Goal: Task Accomplishment & Management: Manage account settings

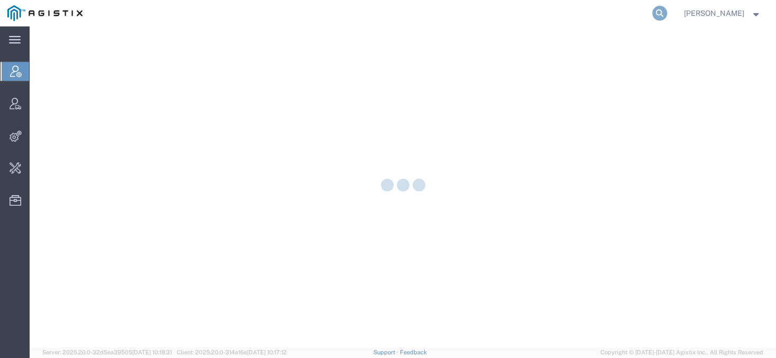
click at [667, 16] on icon at bounding box center [659, 13] width 15 height 15
paste input "57066444"
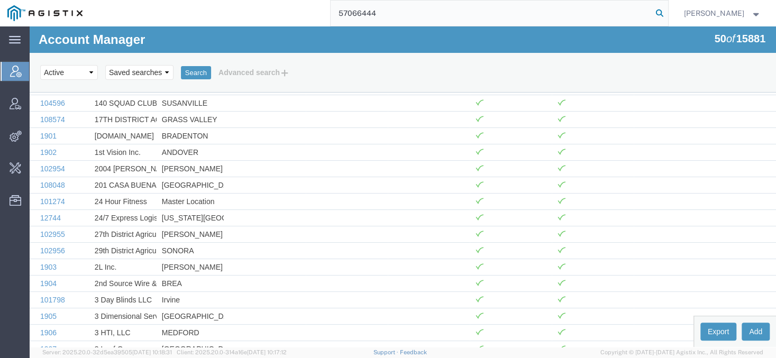
type input "57066444"
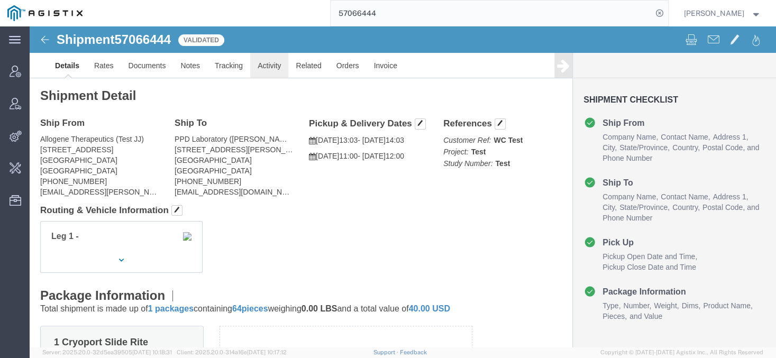
click link "Activity"
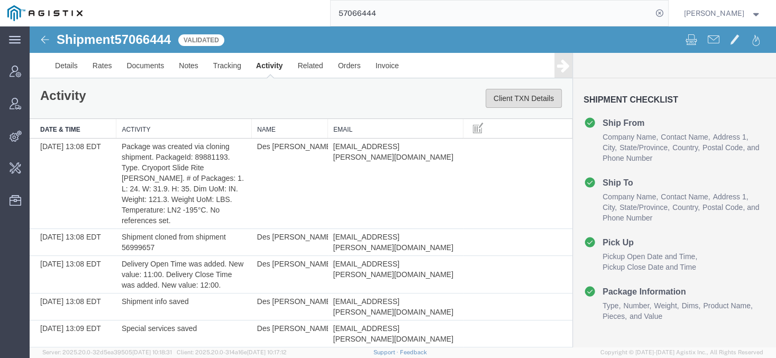
click at [502, 104] on button "Client TXN Details" at bounding box center [523, 98] width 76 height 19
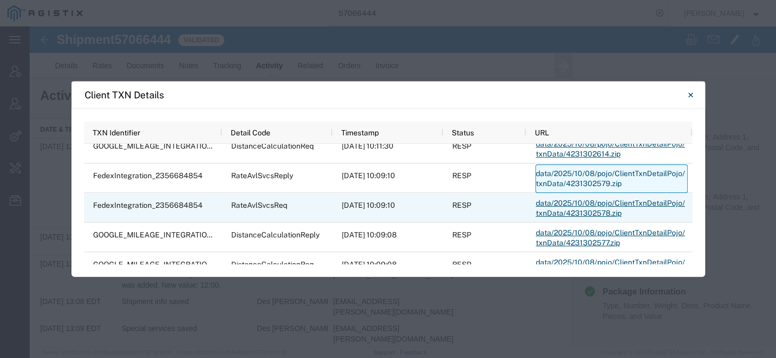
scroll to position [549, 0]
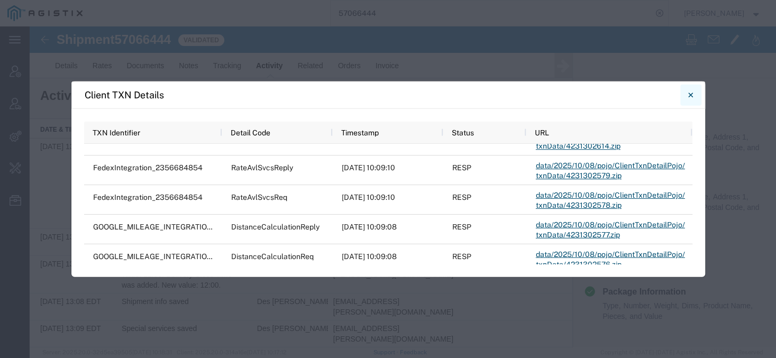
click at [692, 94] on icon "Close" at bounding box center [690, 94] width 5 height 13
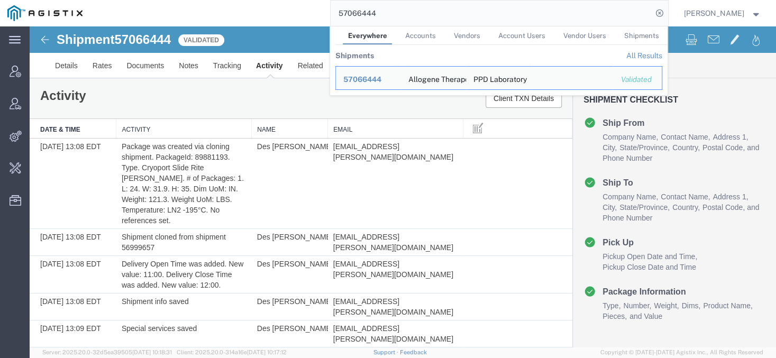
drag, startPoint x: 397, startPoint y: 8, endPoint x: 342, endPoint y: 19, distance: 56.5
click at [342, 19] on input "57066444" at bounding box center [490, 13] width 321 height 25
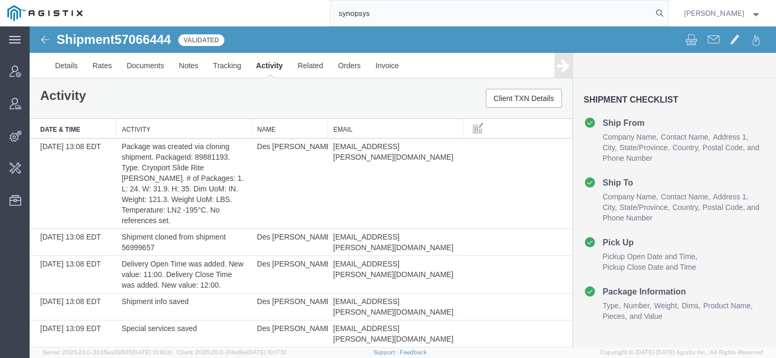
type input "synopsys"
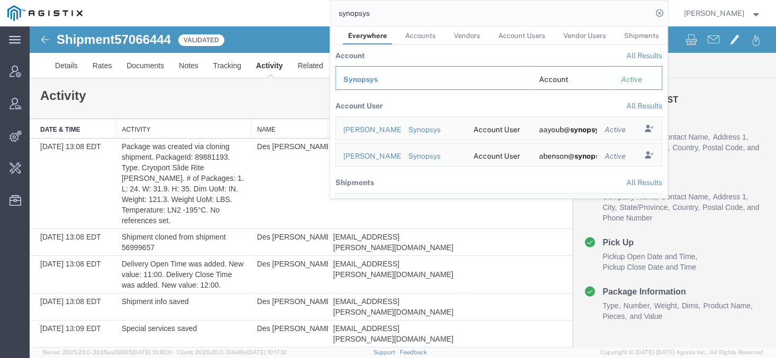
click at [366, 77] on span "Synopsys" at bounding box center [360, 79] width 34 height 8
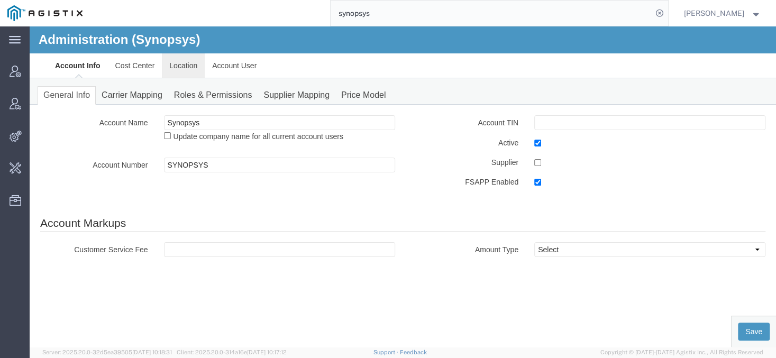
click at [181, 59] on link "Location" at bounding box center [183, 65] width 43 height 25
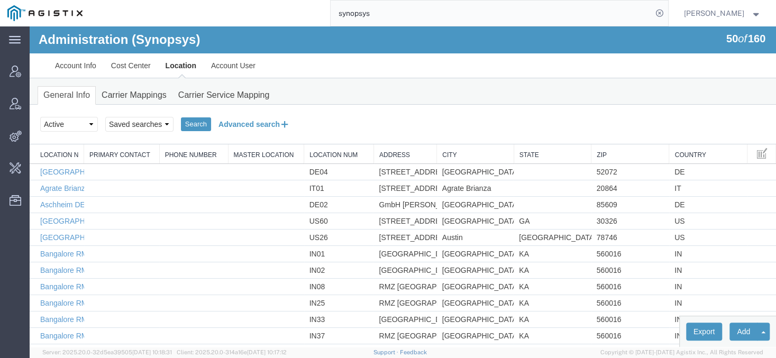
click at [227, 123] on button "Advanced search" at bounding box center [254, 124] width 86 height 18
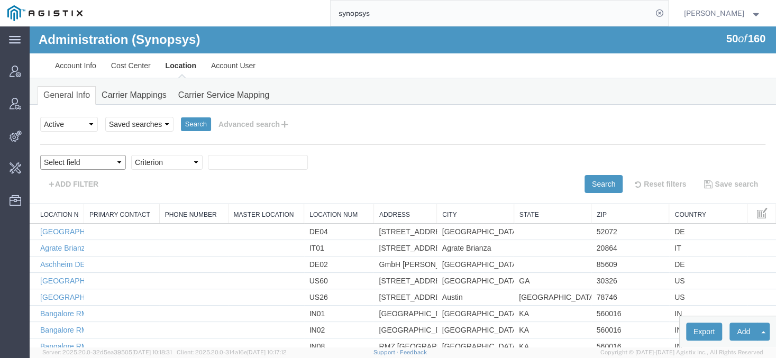
select select "country"
click option "Country" at bounding box center [30, 26] width 0 height 0
select select
select select "in"
click option "in" at bounding box center [30, 26] width 0 height 0
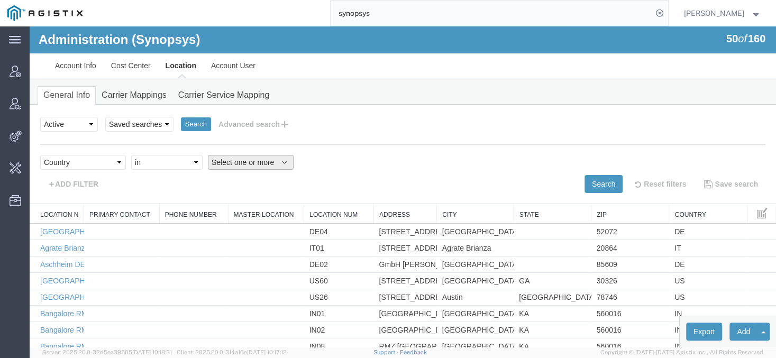
click at [226, 159] on span "Select one or more" at bounding box center [250, 162] width 78 height 11
type input "[PERSON_NAME]"
click at [225, 196] on span "[GEOGRAPHIC_DATA]" at bounding box center [253, 197] width 77 height 10
select select "IE"
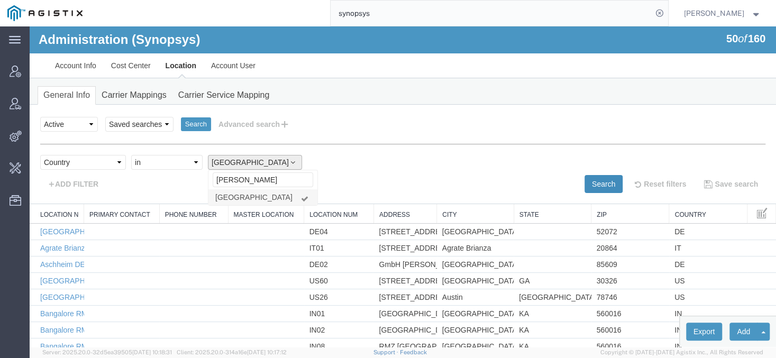
click at [603, 181] on button "Search" at bounding box center [603, 184] width 38 height 18
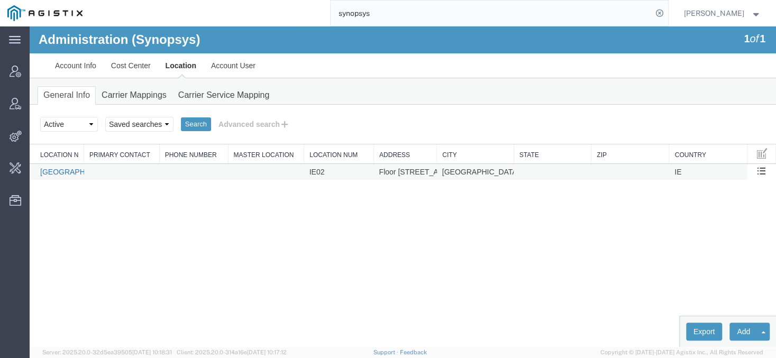
click at [66, 169] on link "[GEOGRAPHIC_DATA] IE02" at bounding box center [87, 172] width 94 height 8
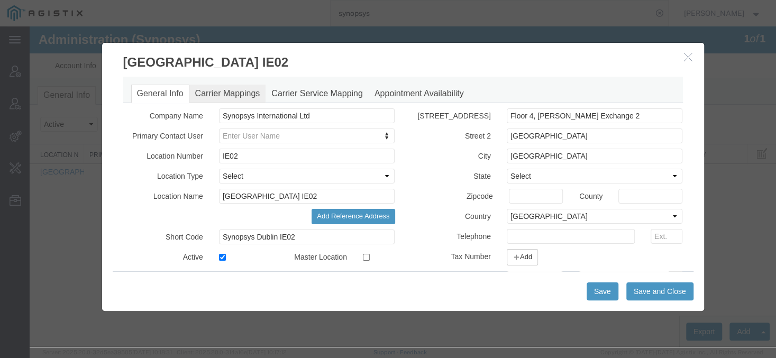
click at [236, 93] on link "Carrier Mappings" at bounding box center [227, 94] width 77 height 19
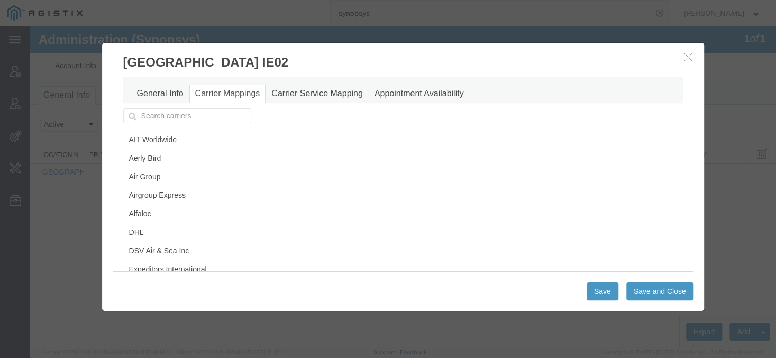
scroll to position [0, 0]
click at [168, 88] on link "General Info" at bounding box center [160, 94] width 58 height 19
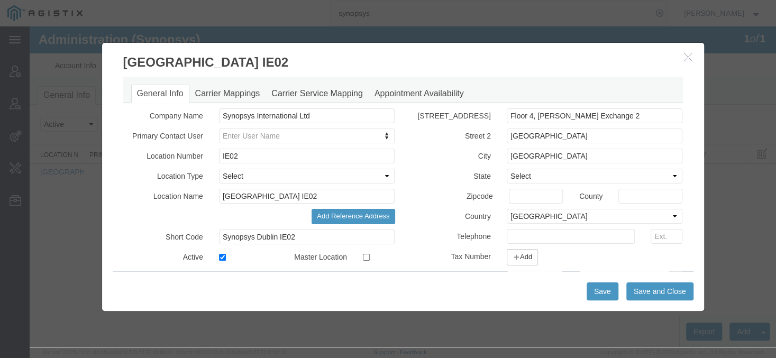
click at [687, 55] on icon "button" at bounding box center [688, 56] width 8 height 9
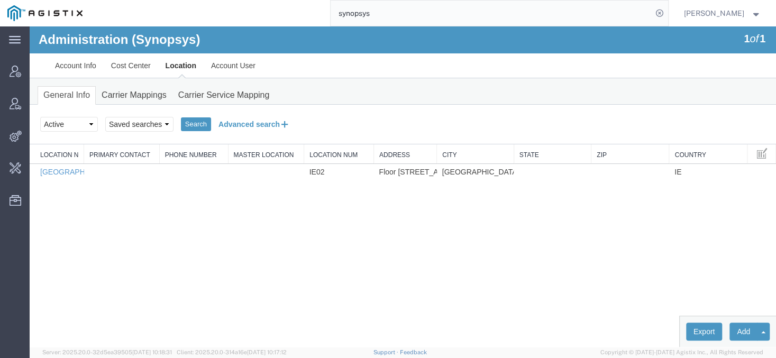
click at [235, 128] on button "Advanced search" at bounding box center [254, 124] width 86 height 18
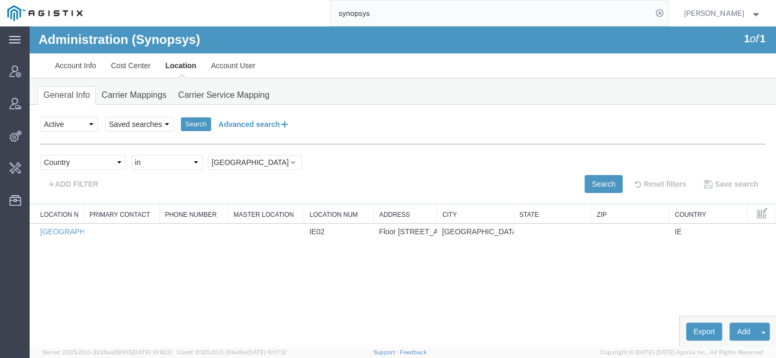
scroll to position [1178, 0]
click at [115, 102] on link "Carrier Mappings" at bounding box center [134, 95] width 77 height 19
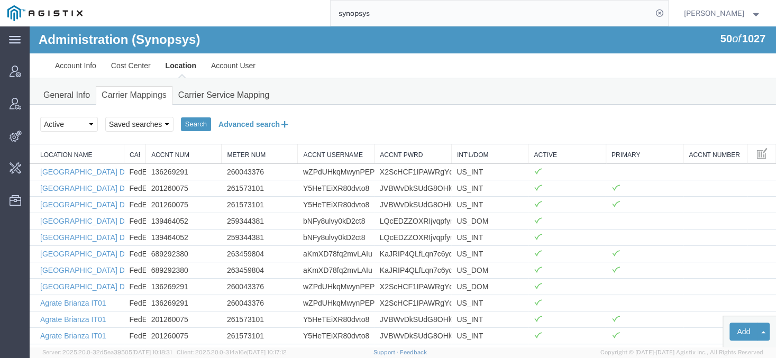
click at [245, 121] on button "Advanced search" at bounding box center [254, 124] width 86 height 18
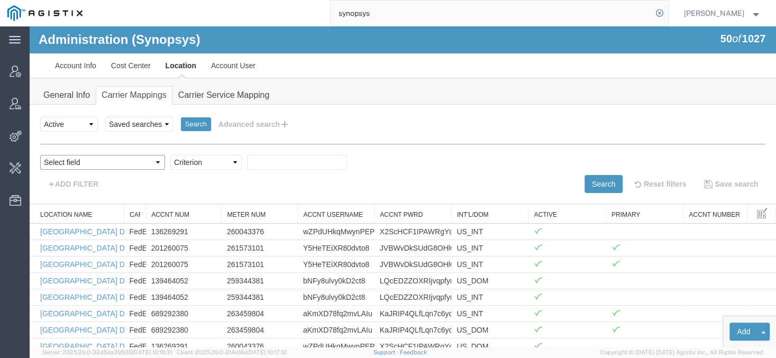
click at [40, 155] on select "Select field Accnt Num Accnt Number Alias Accnt Username Carrier Name Int'l/Dom…" at bounding box center [102, 162] width 125 height 15
select select "vendorName"
click option "Carrier Name" at bounding box center [30, 26] width 0 height 0
click at [170, 155] on select "Criterion contains does not contain is is blank is not blank starts with" at bounding box center [205, 162] width 71 height 15
select select "is"
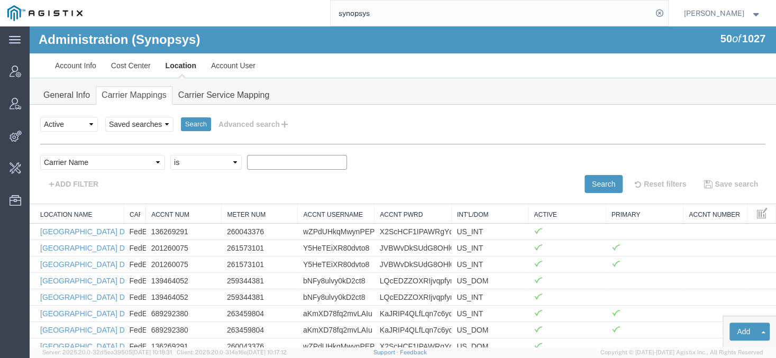
click option "is" at bounding box center [30, 26] width 0 height 0
click at [247, 158] on input "text" at bounding box center [297, 162] width 100 height 15
type input "dhl"
click at [589, 176] on button "Search" at bounding box center [603, 184] width 38 height 18
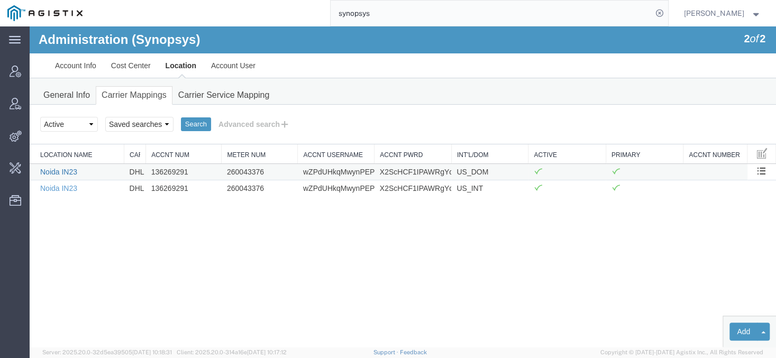
click at [58, 174] on link "Noida IN23" at bounding box center [58, 172] width 37 height 8
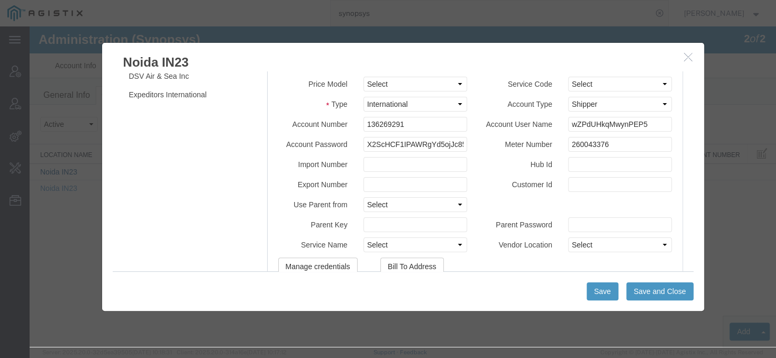
scroll to position [174, 0]
click at [689, 57] on icon "button" at bounding box center [688, 56] width 8 height 9
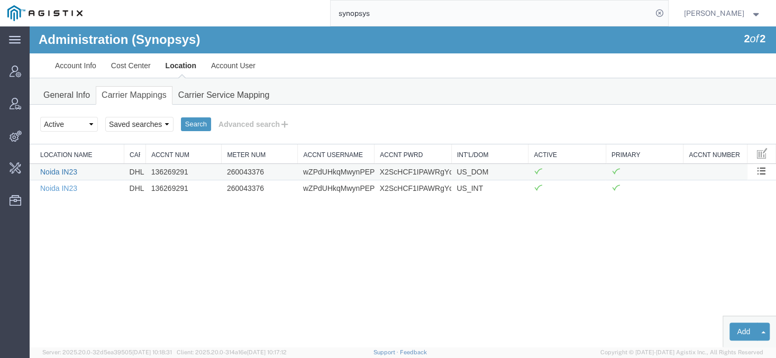
click at [70, 169] on link "Noida IN23" at bounding box center [58, 172] width 37 height 8
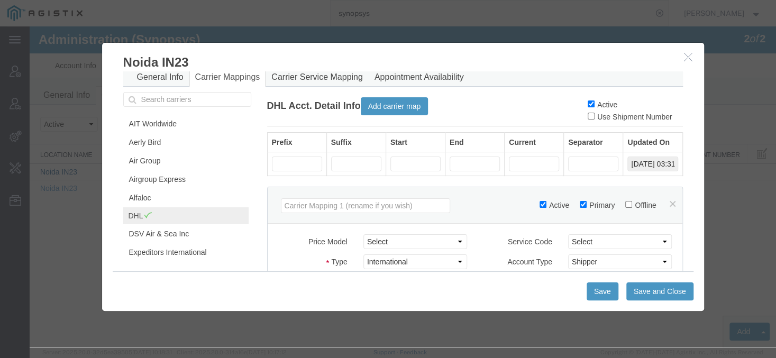
scroll to position [0, 0]
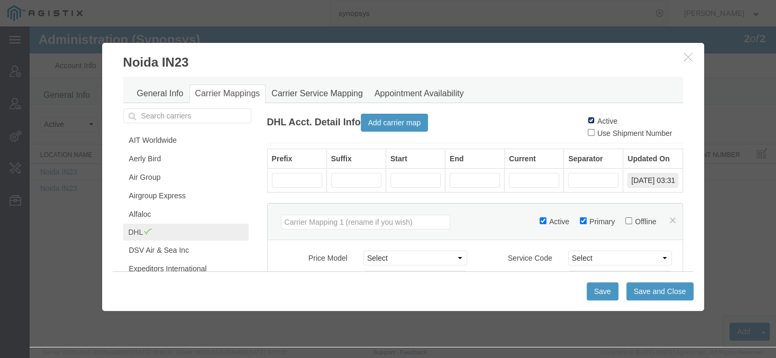
click at [591, 119] on input "Active" at bounding box center [590, 120] width 7 height 7
checkbox input "false"
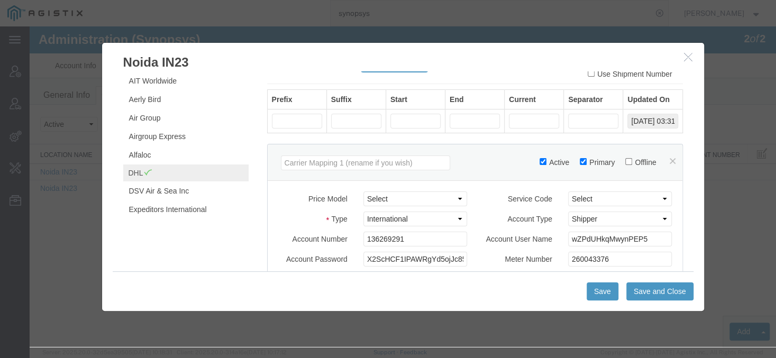
click at [668, 164] on div "Active Primary Offline" at bounding box center [607, 161] width 136 height 22
click at [671, 159] on link at bounding box center [672, 161] width 6 height 8
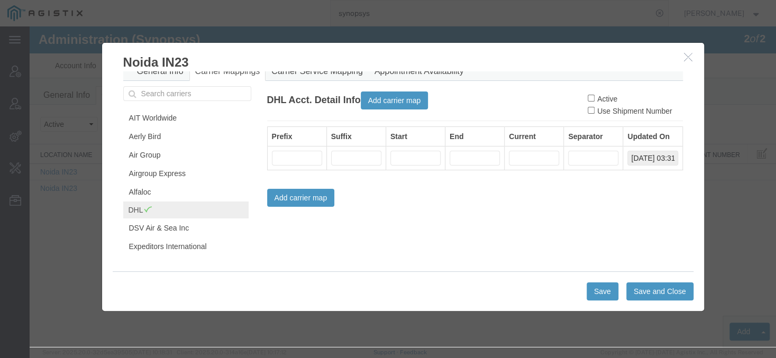
scroll to position [22, 0]
click at [650, 298] on button "Save and Close" at bounding box center [659, 291] width 67 height 18
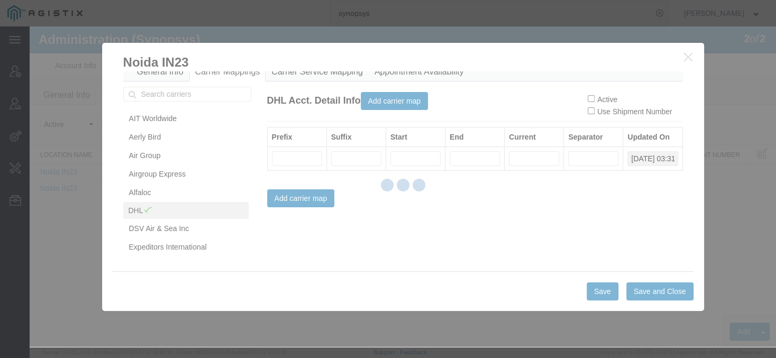
click at [649, 294] on div at bounding box center [403, 186] width 746 height 320
click at [649, 297] on div at bounding box center [403, 186] width 746 height 320
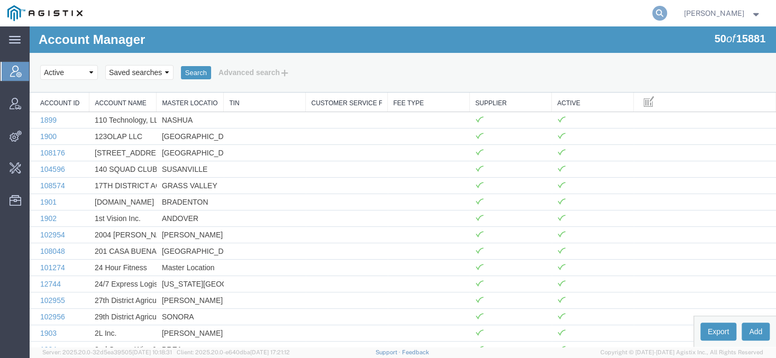
click at [667, 11] on icon at bounding box center [659, 13] width 15 height 15
type input "synopsys"
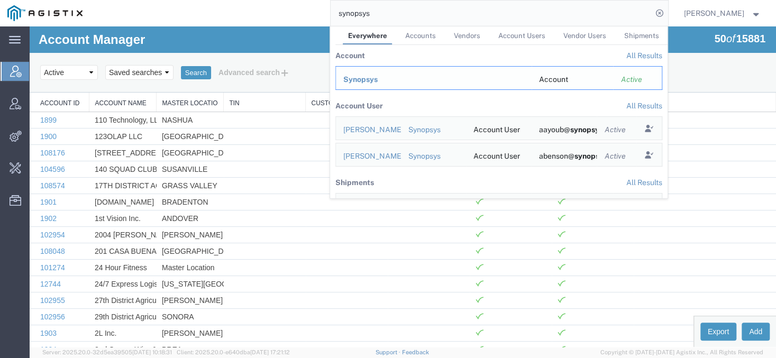
click at [370, 80] on span "Synopsys" at bounding box center [360, 79] width 34 height 8
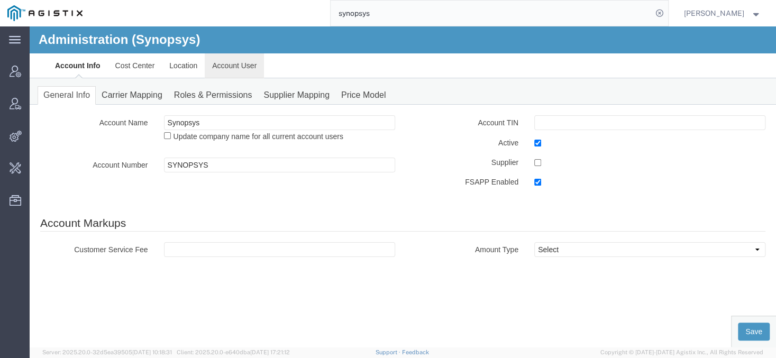
click at [231, 62] on link "Account User" at bounding box center [234, 65] width 59 height 25
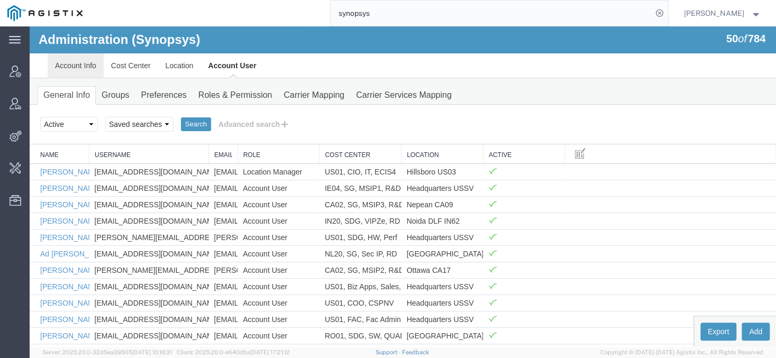
click at [81, 61] on link "Account Info" at bounding box center [76, 65] width 56 height 25
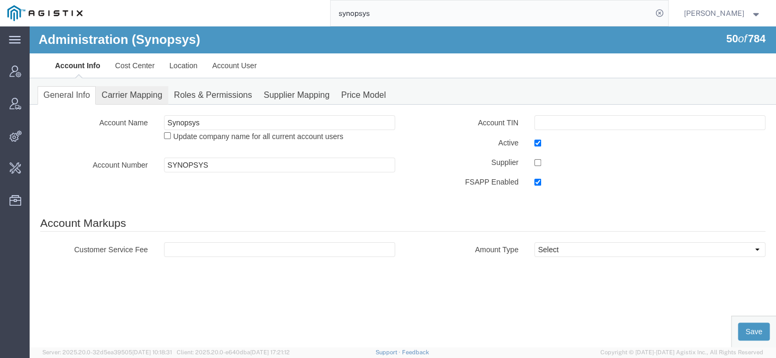
click at [131, 95] on link "Carrier Mapping" at bounding box center [132, 95] width 72 height 19
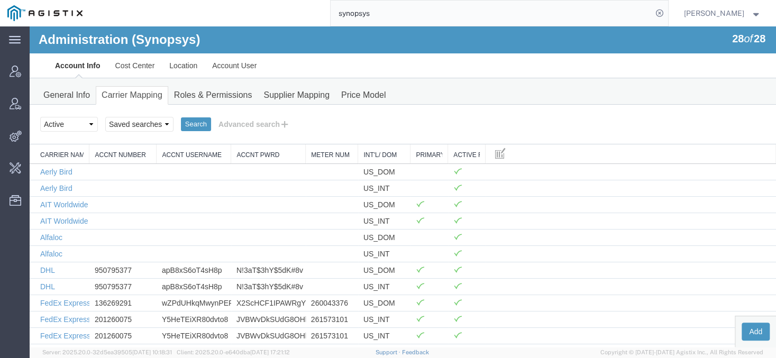
click at [715, 54] on ul "Account Info Cost Center Location Account User" at bounding box center [403, 65] width 710 height 25
